Goal: Transaction & Acquisition: Purchase product/service

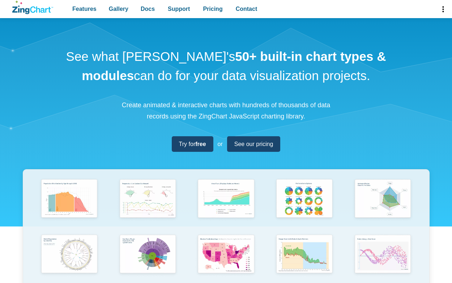
click at [177, 103] on p "Create animated & interactive charts with hundreds of thousands of data records…" at bounding box center [226, 110] width 217 height 22
click at [189, 148] on span "Try for free" at bounding box center [189, 144] width 27 height 10
drag, startPoint x: 142, startPoint y: 109, endPoint x: 208, endPoint y: 106, distance: 66.2
click at [208, 106] on p "Create animated & interactive charts with hundreds of thousands of data records…" at bounding box center [226, 110] width 217 height 22
drag, startPoint x: 245, startPoint y: 103, endPoint x: 304, endPoint y: 102, distance: 59.0
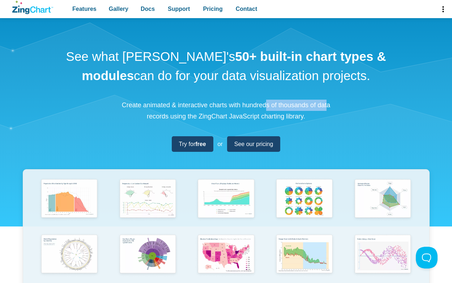
click at [304, 102] on p "Create animated & interactive charts with hundreds of thousands of data records…" at bounding box center [226, 110] width 217 height 22
drag, startPoint x: 320, startPoint y: 103, endPoint x: 221, endPoint y: 108, distance: 99.3
click at [315, 103] on p "Create animated & interactive charts with hundreds of thousands of data records…" at bounding box center [226, 110] width 217 height 22
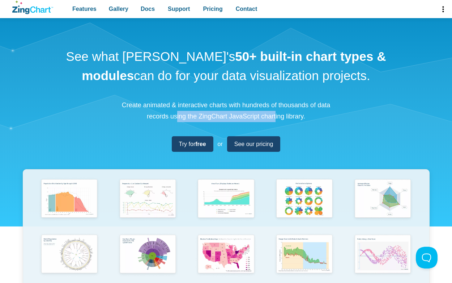
drag, startPoint x: 157, startPoint y: 118, endPoint x: 251, endPoint y: 117, distance: 94.8
click at [251, 117] on p "Create animated & interactive charts with hundreds of thousands of data records…" at bounding box center [226, 110] width 217 height 22
drag, startPoint x: 276, startPoint y: 117, endPoint x: 305, endPoint y: 119, distance: 29.3
click at [305, 119] on p "Create animated & interactive charts with hundreds of thousands of data records…" at bounding box center [226, 110] width 217 height 22
click at [242, 140] on span "See our pricing" at bounding box center [251, 144] width 39 height 10
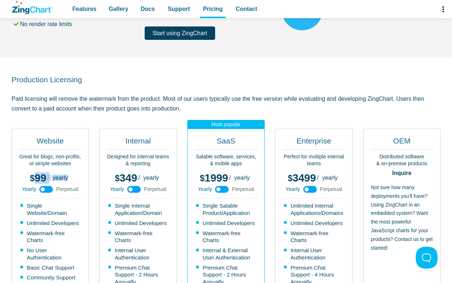
drag, startPoint x: 35, startPoint y: 177, endPoint x: 69, endPoint y: 178, distance: 34.4
click at [69, 178] on div "99 299 / yearly perpetual" at bounding box center [50, 175] width 41 height 10
click at [69, 178] on span "yearly perpetual" at bounding box center [60, 178] width 20 height 6
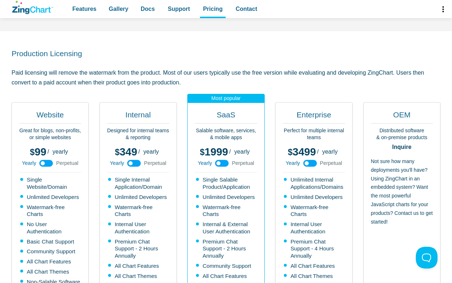
scroll to position [145, 0]
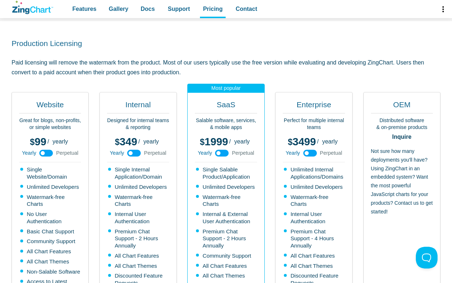
click at [63, 94] on div "Website Great for blogs, non-profits, or simple websites 99 299 / yearly perpet…" at bounding box center [50, 228] width 77 height 273
click at [56, 103] on h2 "Website" at bounding box center [50, 106] width 62 height 14
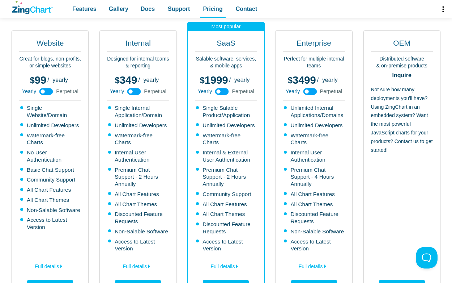
scroll to position [217, 0]
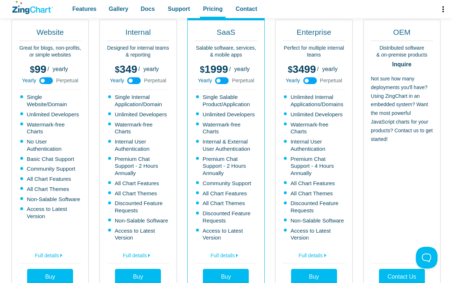
click at [67, 171] on li "Community Support" at bounding box center [50, 168] width 61 height 7
click at [55, 166] on li "Community Support" at bounding box center [50, 168] width 61 height 7
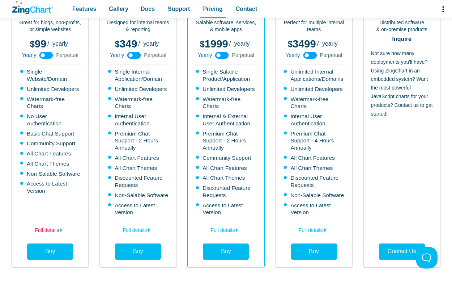
scroll to position [253, 0]
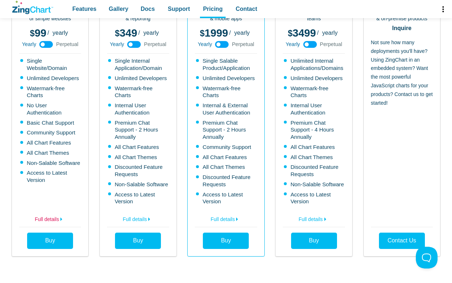
click at [52, 219] on link "Full details" at bounding box center [50, 218] width 62 height 12
